Goal: Transaction & Acquisition: Purchase product/service

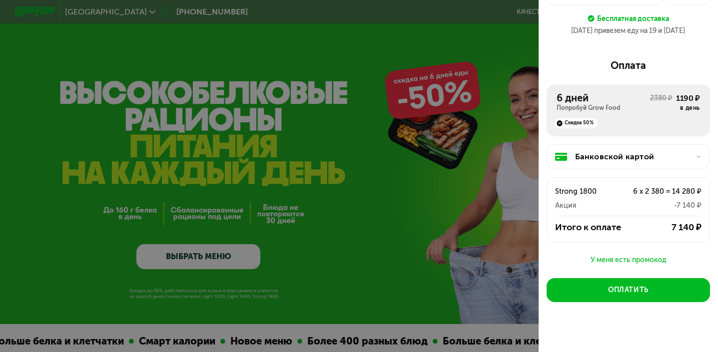
scroll to position [99, 0]
click at [634, 255] on div "У меня есть промокод" at bounding box center [628, 261] width 163 height 12
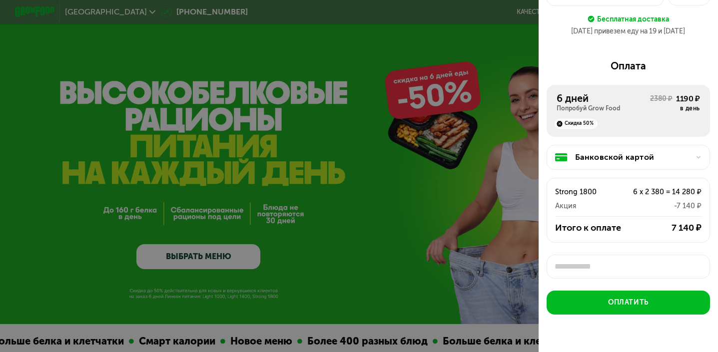
scroll to position [3, 0]
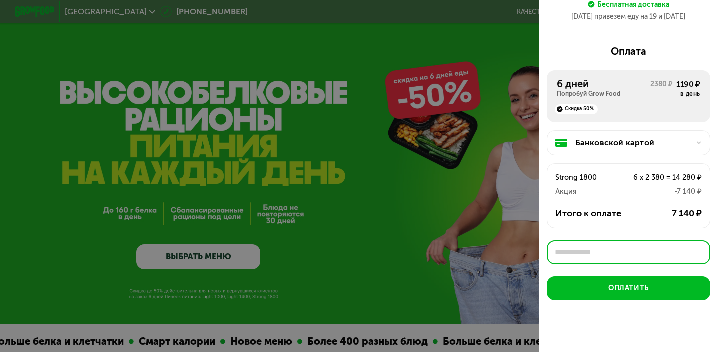
paste input "********"
type input "********"
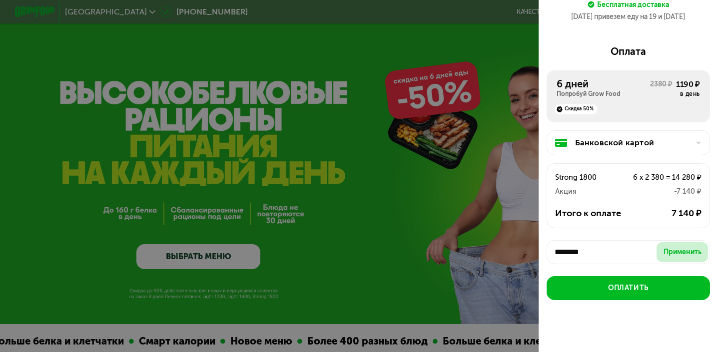
click at [679, 247] on div "Применить" at bounding box center [683, 252] width 38 height 10
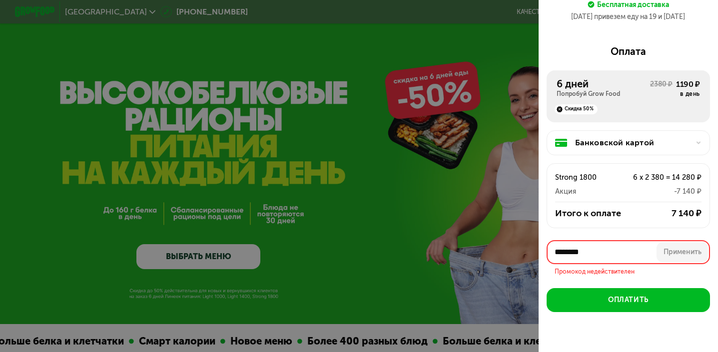
click at [423, 97] on div at bounding box center [359, 176] width 718 height 352
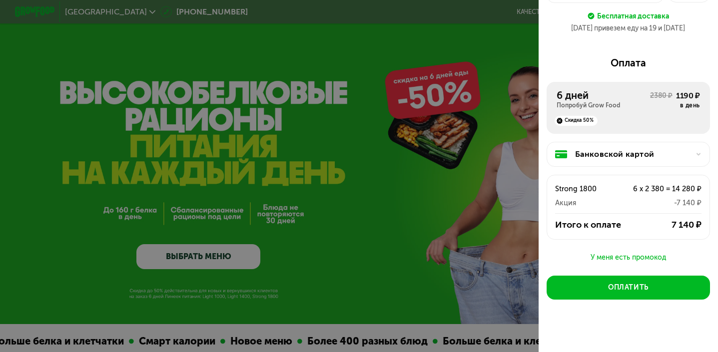
scroll to position [0, 0]
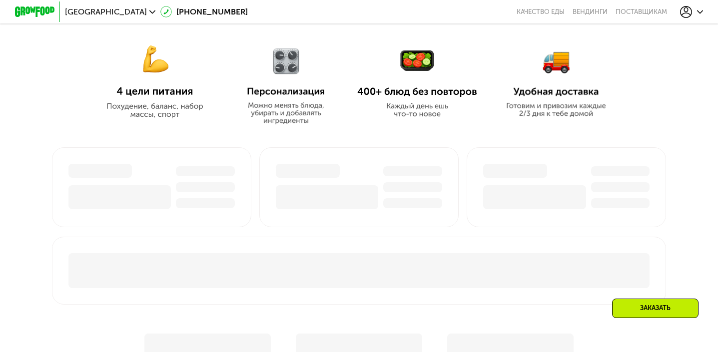
scroll to position [678, 0]
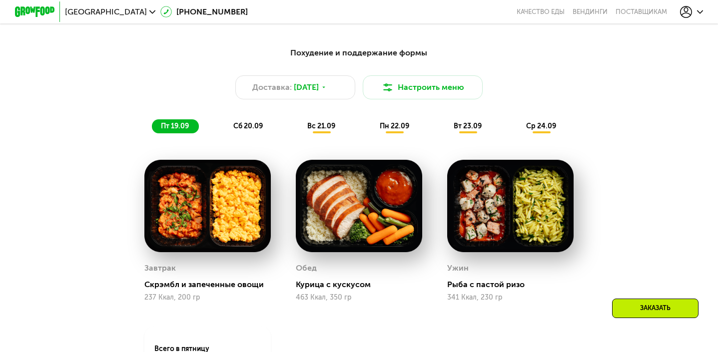
scroll to position [658, 0]
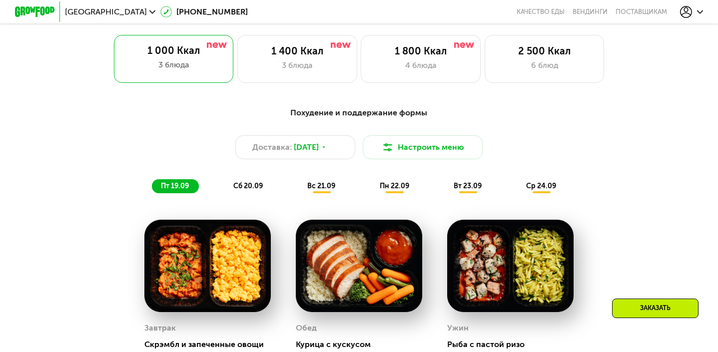
click at [381, 185] on span "пн 22.09" at bounding box center [394, 186] width 29 height 8
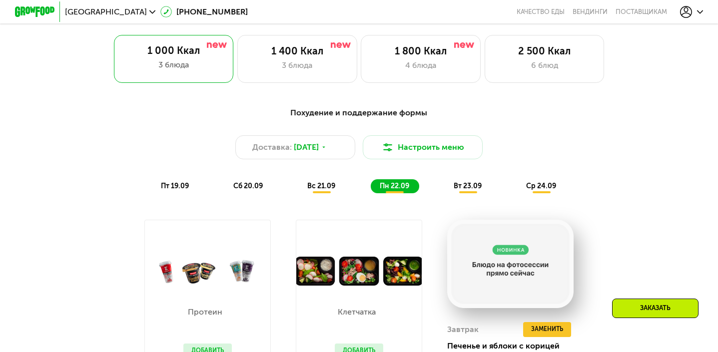
scroll to position [637, 0]
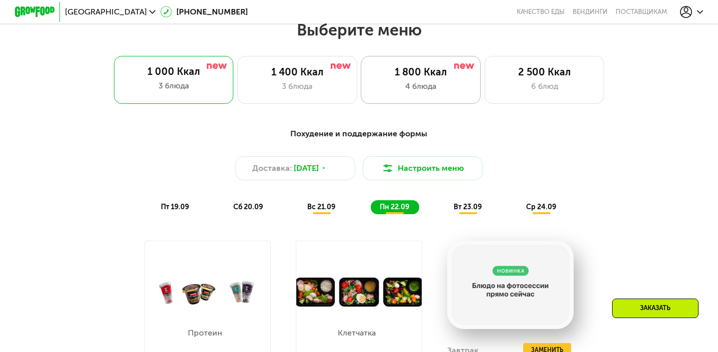
click at [433, 84] on div "4 блюда" at bounding box center [420, 86] width 99 height 12
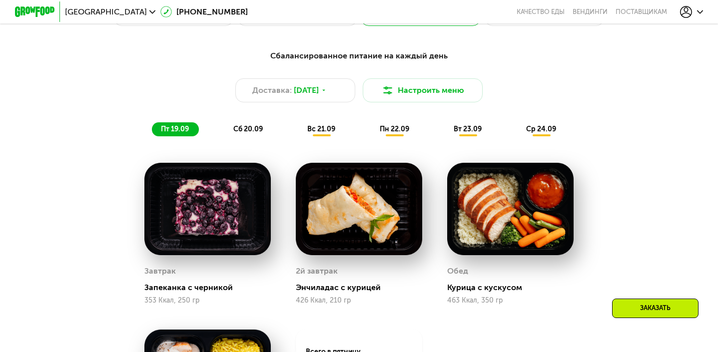
scroll to position [694, 0]
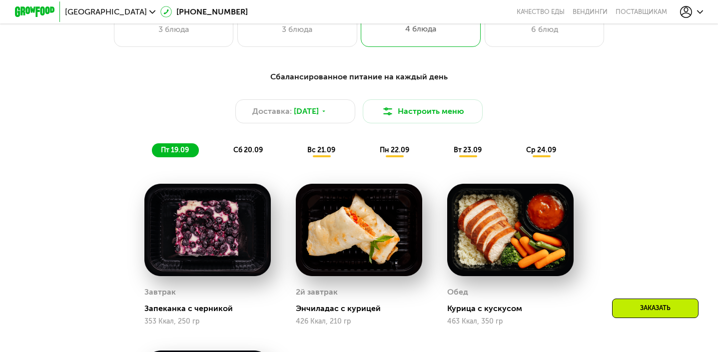
click at [398, 153] on span "пн 22.09" at bounding box center [394, 150] width 29 height 8
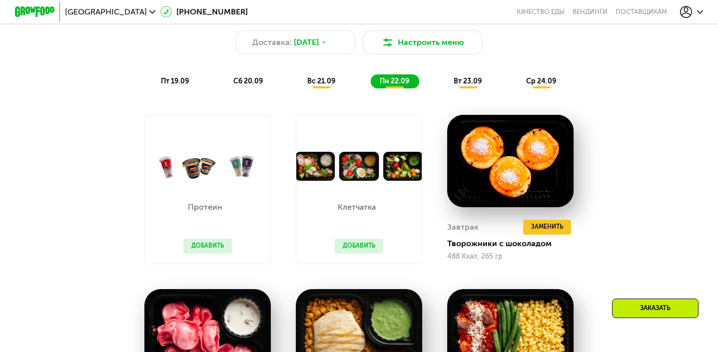
scroll to position [761, 0]
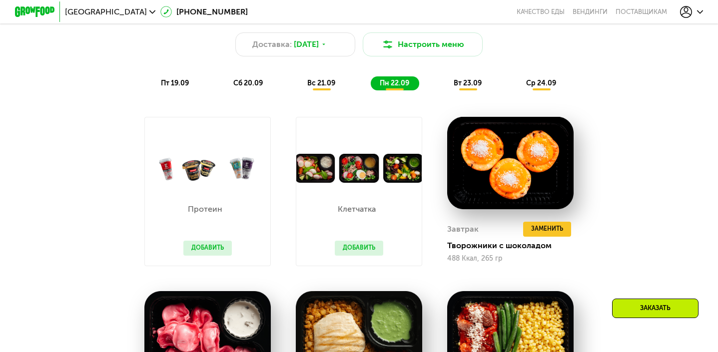
click at [467, 87] on div "вт 23.09" at bounding box center [468, 83] width 47 height 14
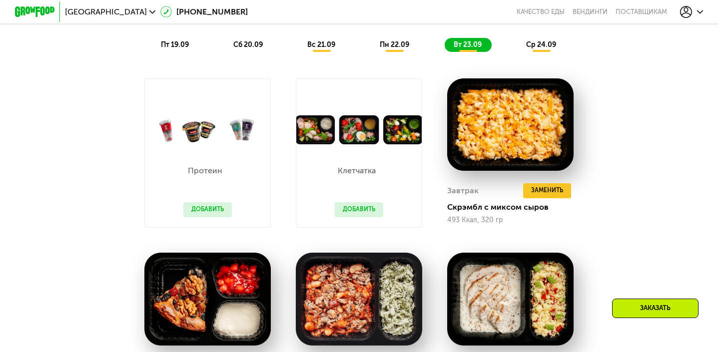
scroll to position [778, 0]
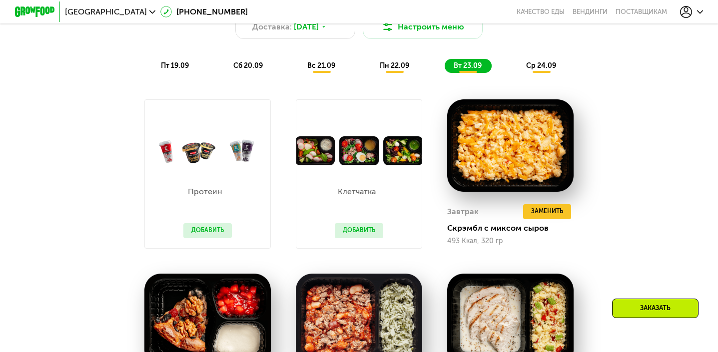
click at [539, 63] on span "ср 24.09" at bounding box center [541, 65] width 30 height 8
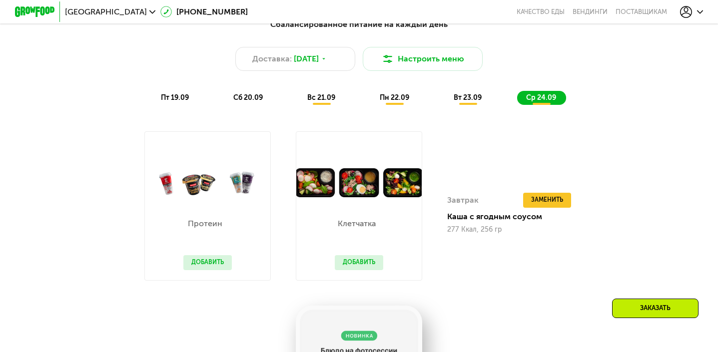
scroll to position [744, 0]
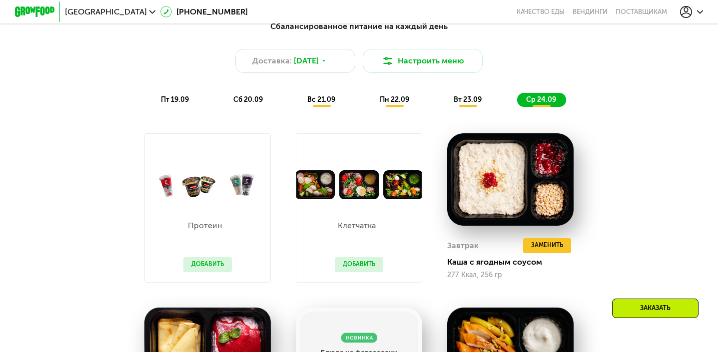
click at [329, 98] on span "вс 21.09" at bounding box center [321, 99] width 28 height 8
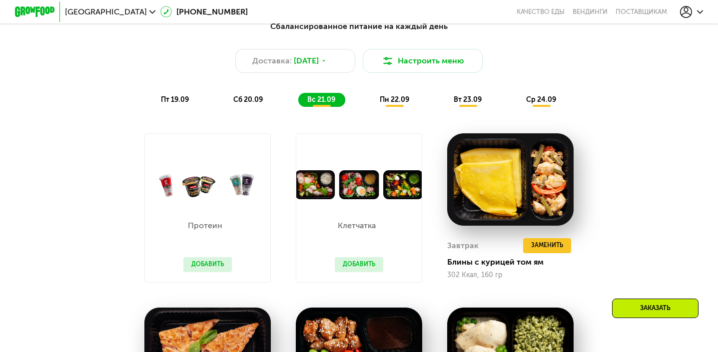
click at [262, 102] on span "сб 20.09" at bounding box center [247, 99] width 29 height 8
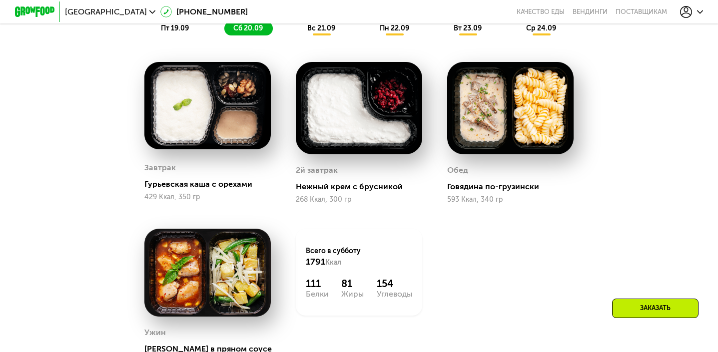
scroll to position [795, 0]
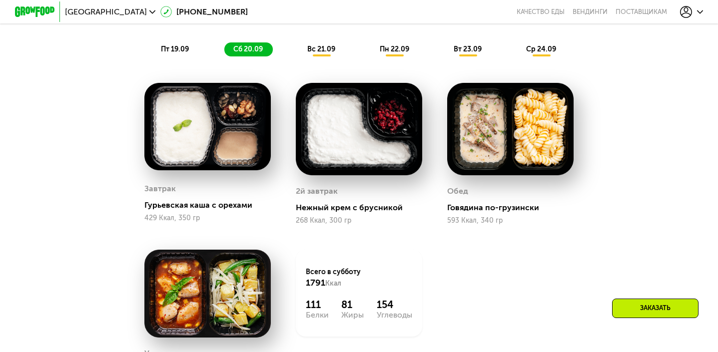
click at [326, 48] on span "вс 21.09" at bounding box center [321, 49] width 28 height 8
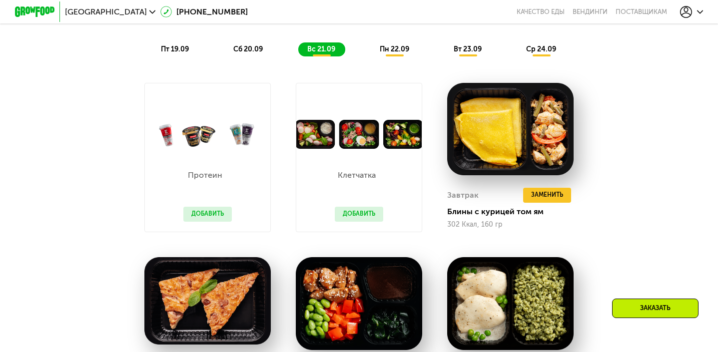
click at [194, 50] on div "пт 19.09" at bounding box center [175, 49] width 47 height 14
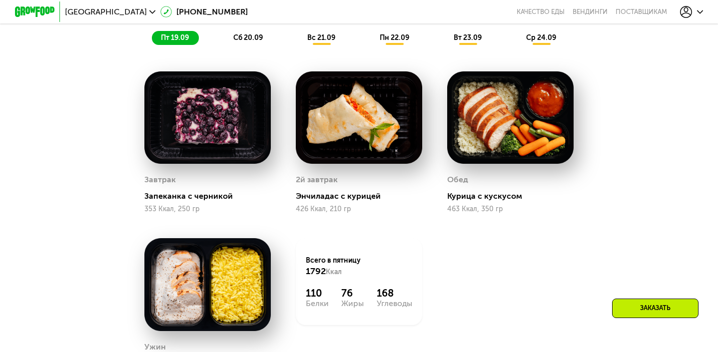
scroll to position [741, 0]
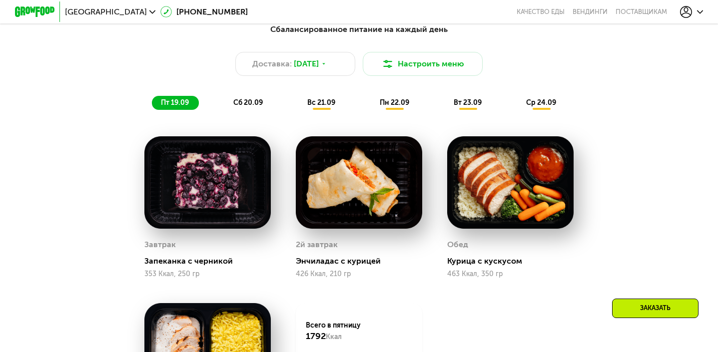
click at [328, 107] on div "вс 21.09" at bounding box center [321, 103] width 47 height 14
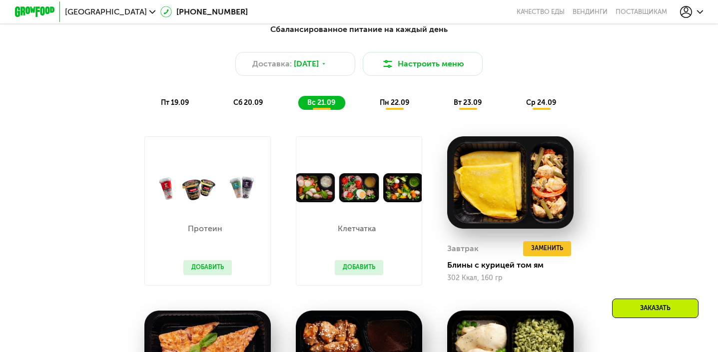
click at [221, 265] on button "Добавить" at bounding box center [207, 267] width 48 height 15
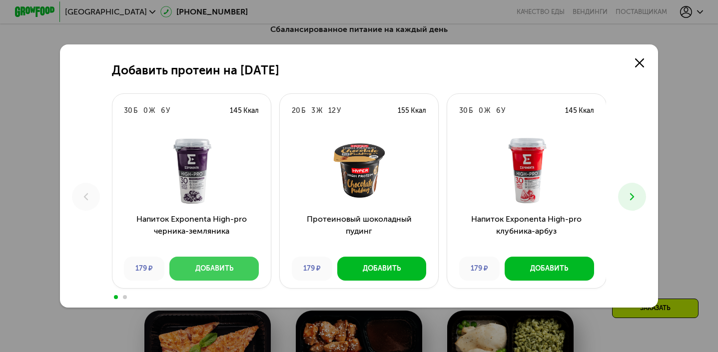
click at [208, 269] on button "Добавить" at bounding box center [213, 269] width 89 height 24
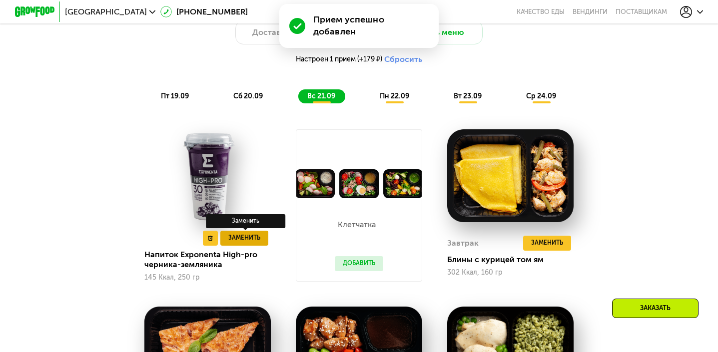
scroll to position [771, 0]
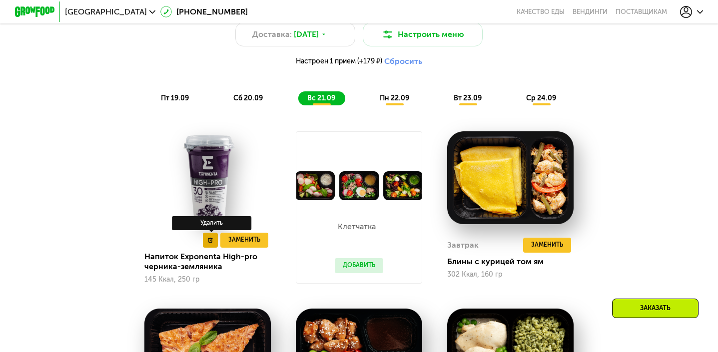
click at [211, 239] on icon at bounding box center [210, 240] width 5 height 5
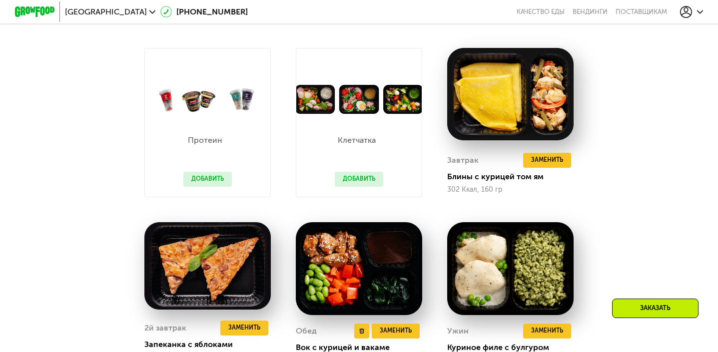
scroll to position [830, 0]
click at [355, 178] on button "Добавить" at bounding box center [359, 179] width 48 height 15
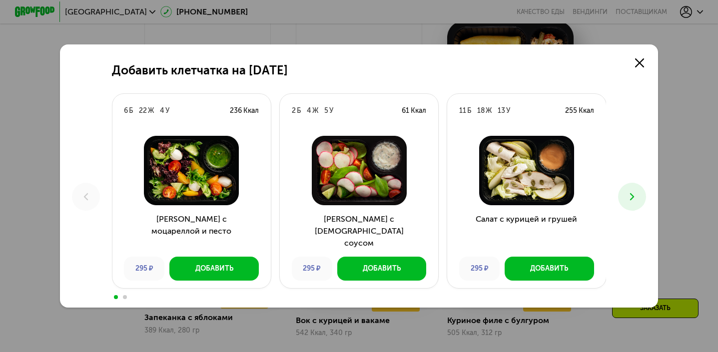
scroll to position [864, 0]
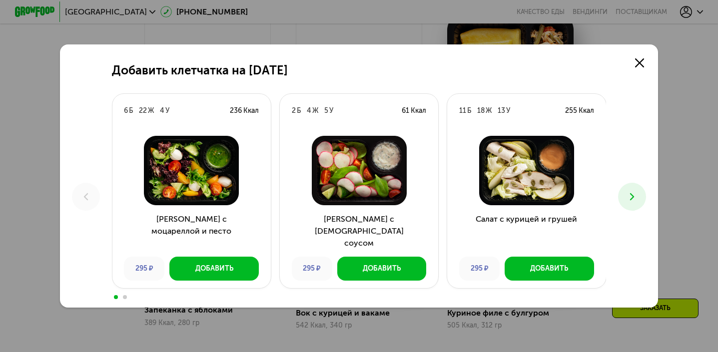
click at [626, 194] on icon at bounding box center [632, 197] width 12 height 12
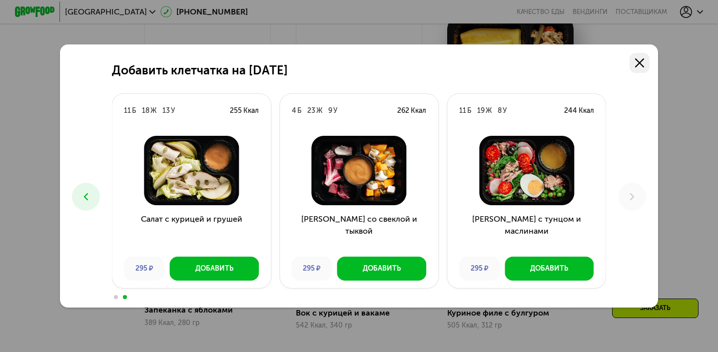
click at [643, 59] on icon at bounding box center [639, 62] width 9 height 9
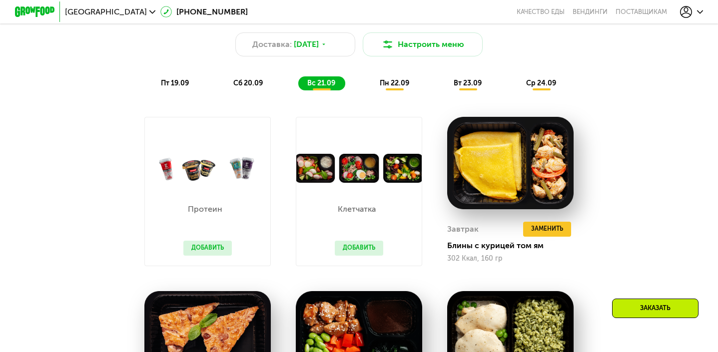
scroll to position [753, 0]
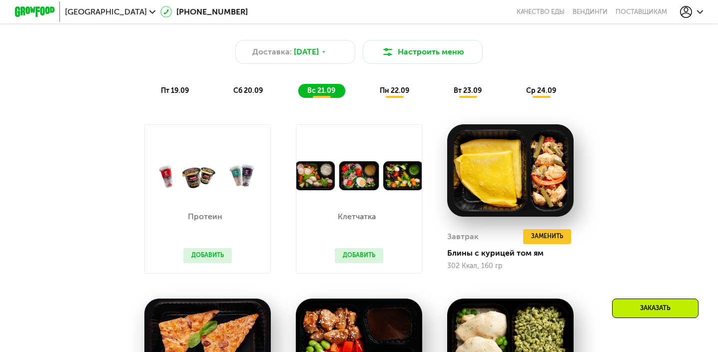
click at [408, 93] on span "пн 22.09" at bounding box center [394, 90] width 29 height 8
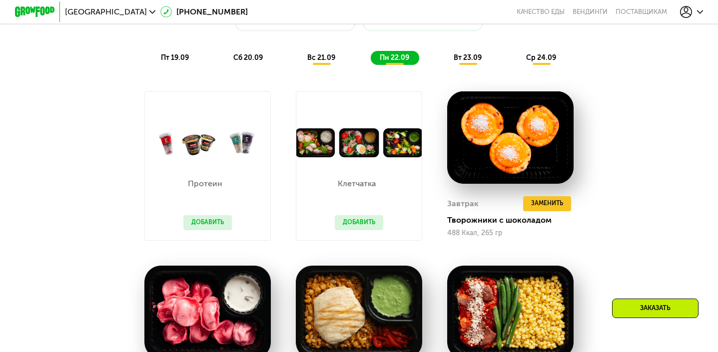
scroll to position [786, 0]
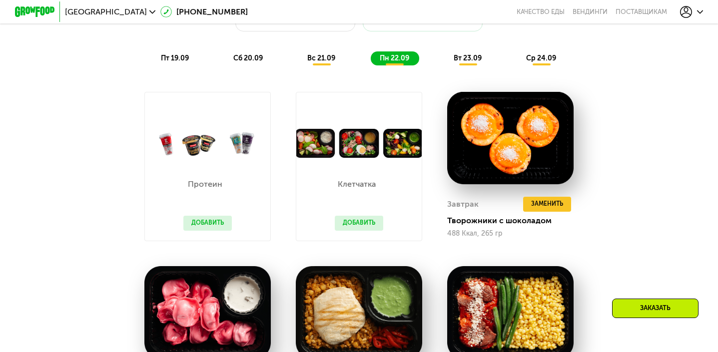
click at [461, 62] on div "вт 23.09" at bounding box center [468, 58] width 47 height 14
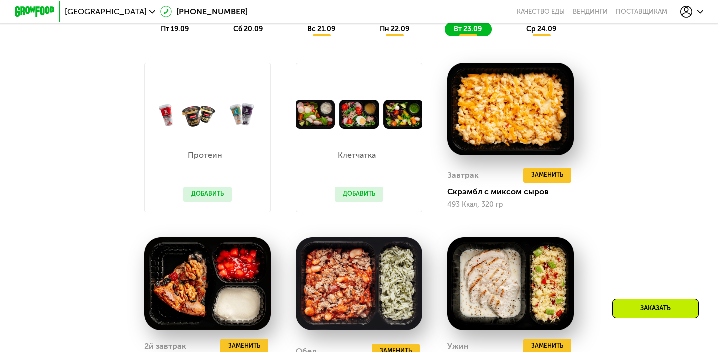
scroll to position [810, 0]
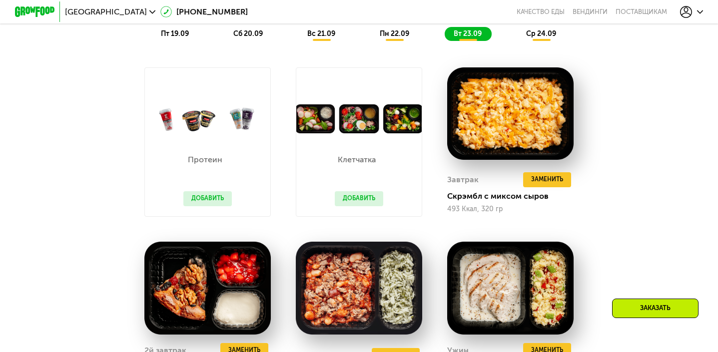
click at [537, 35] on span "ср 24.09" at bounding box center [541, 33] width 30 height 8
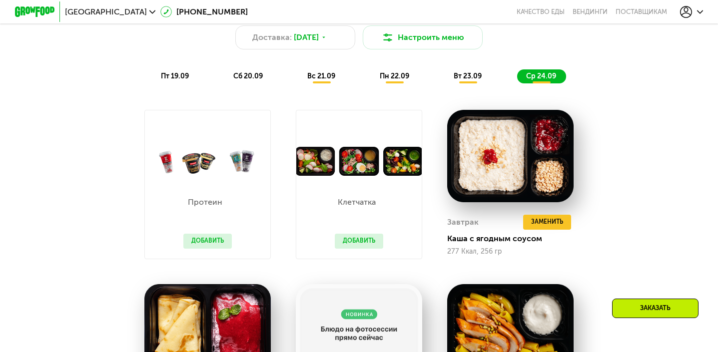
scroll to position [769, 0]
